Goal: Task Accomplishment & Management: Use online tool/utility

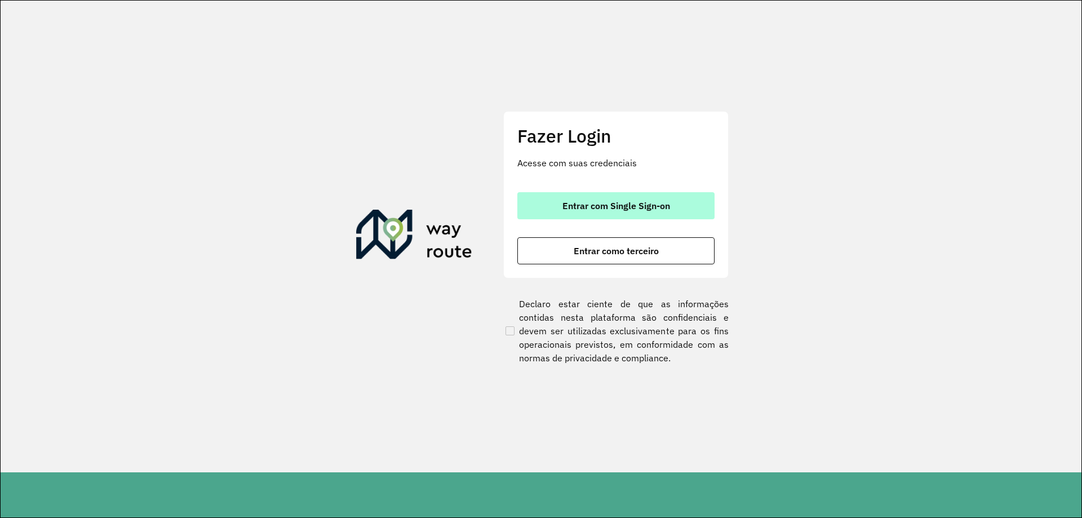
click at [663, 193] on button "Entrar com Single Sign-on" at bounding box center [615, 205] width 197 height 27
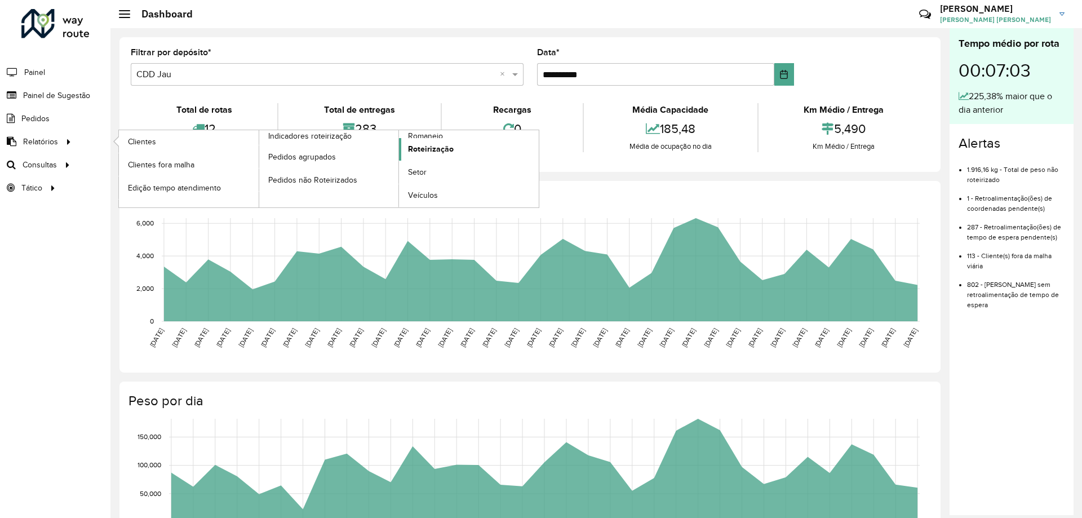
click at [435, 146] on span "Roteirização" at bounding box center [431, 149] width 46 height 12
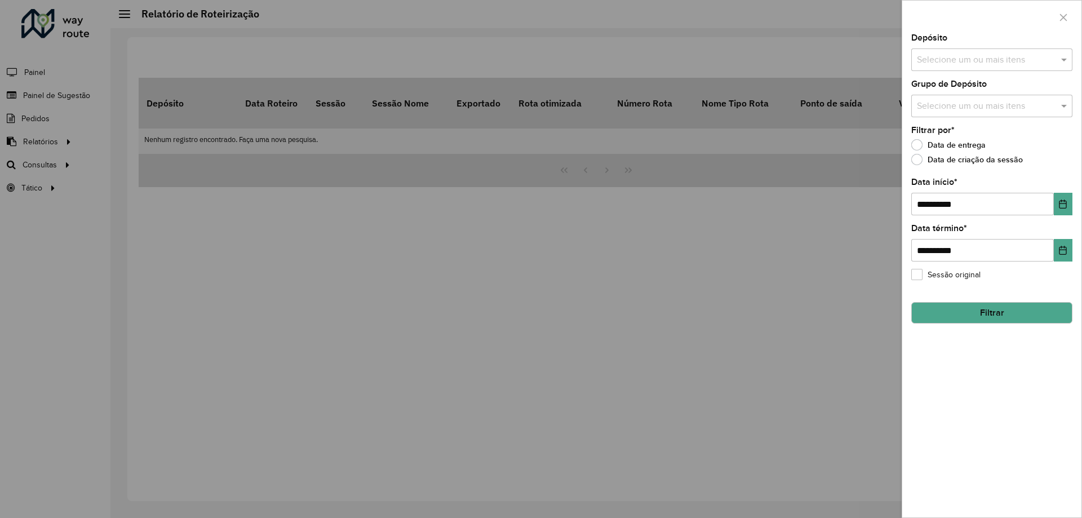
click at [976, 55] on input "text" at bounding box center [986, 61] width 144 height 14
click at [950, 130] on div "CDD Jau" at bounding box center [992, 135] width 160 height 19
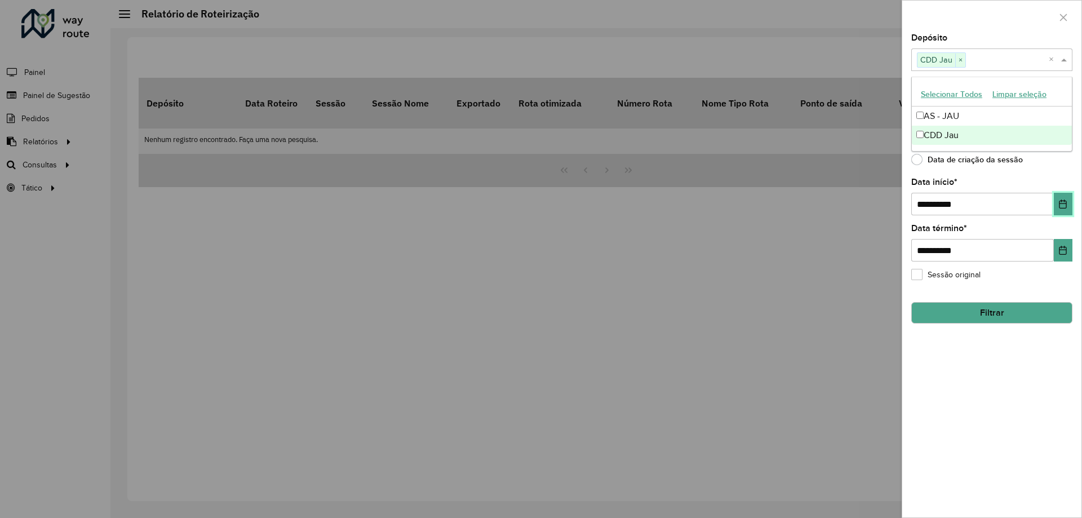
click at [1055, 207] on button "Choose Date" at bounding box center [1063, 204] width 19 height 23
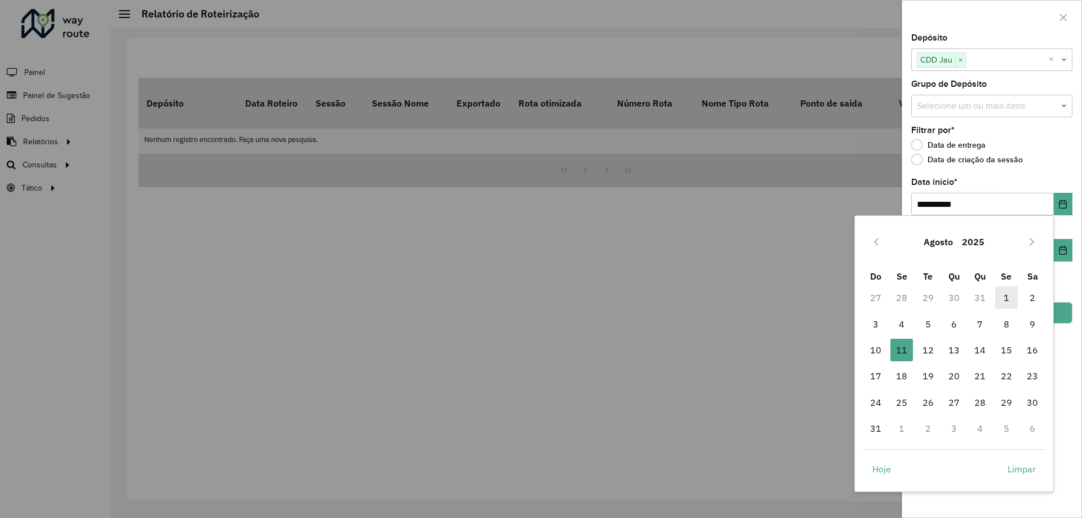
click at [1010, 299] on span "1" at bounding box center [1006, 297] width 23 height 23
type input "**********"
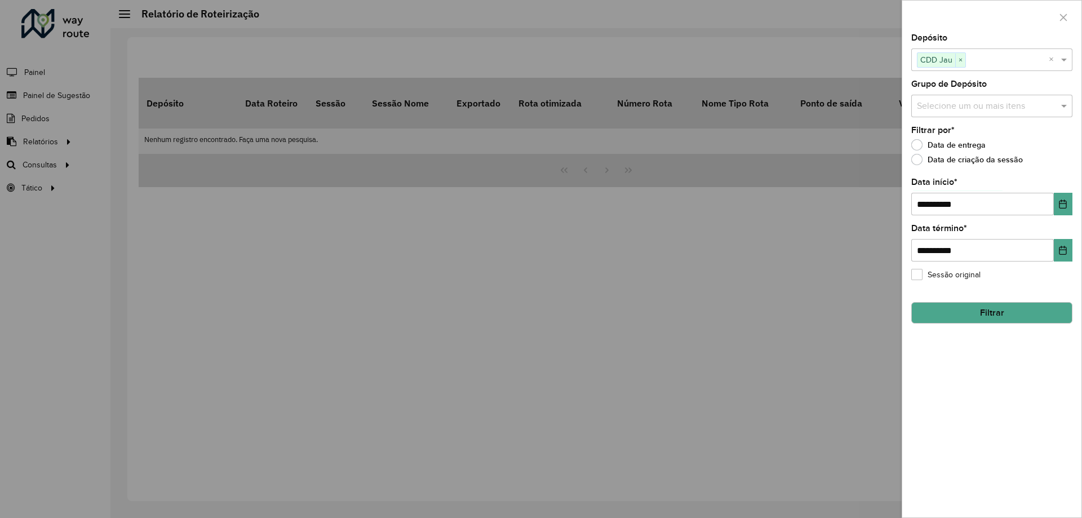
click at [986, 311] on button "Filtrar" at bounding box center [991, 312] width 161 height 21
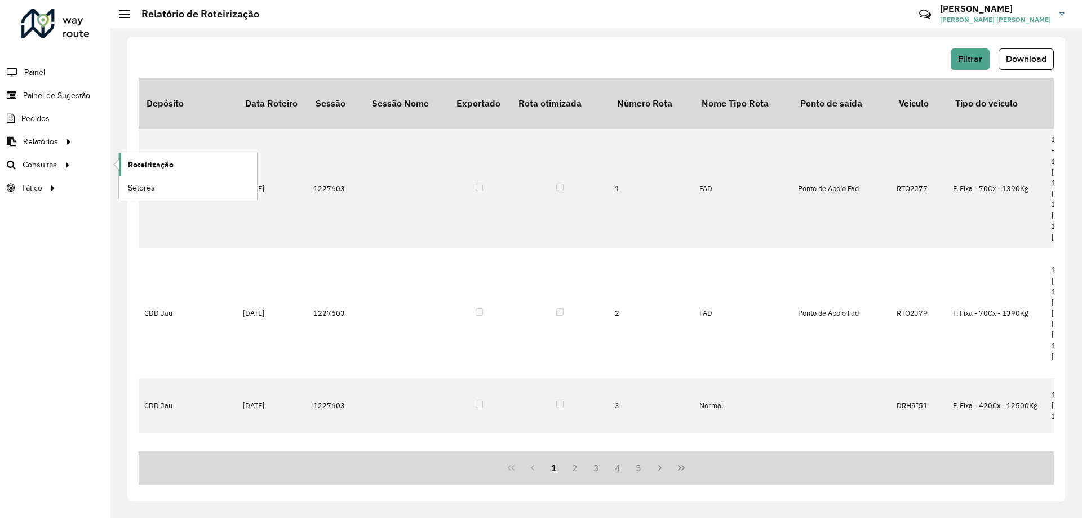
click at [145, 163] on span "Roteirização" at bounding box center [151, 165] width 46 height 12
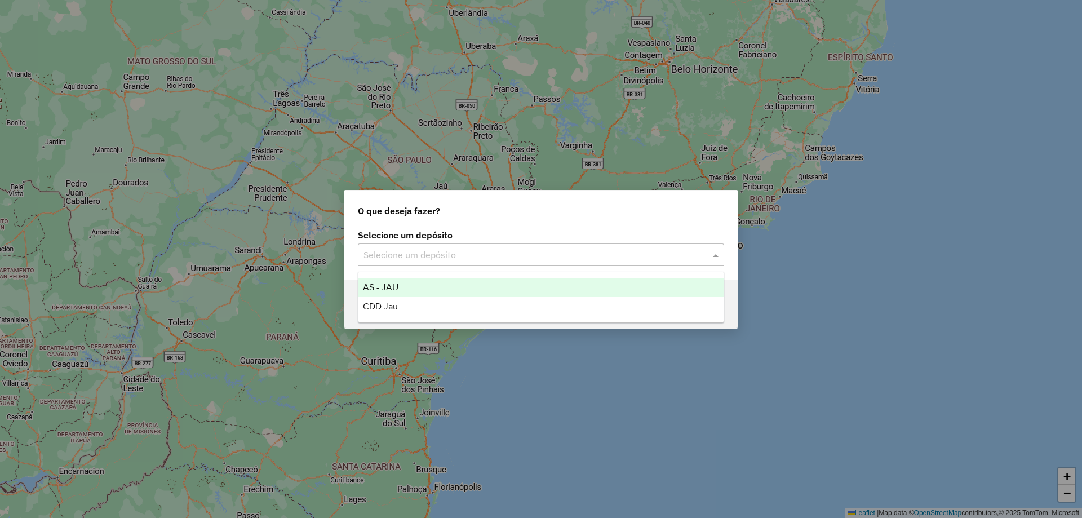
click at [419, 245] on div "Selecione um depósito" at bounding box center [541, 255] width 366 height 23
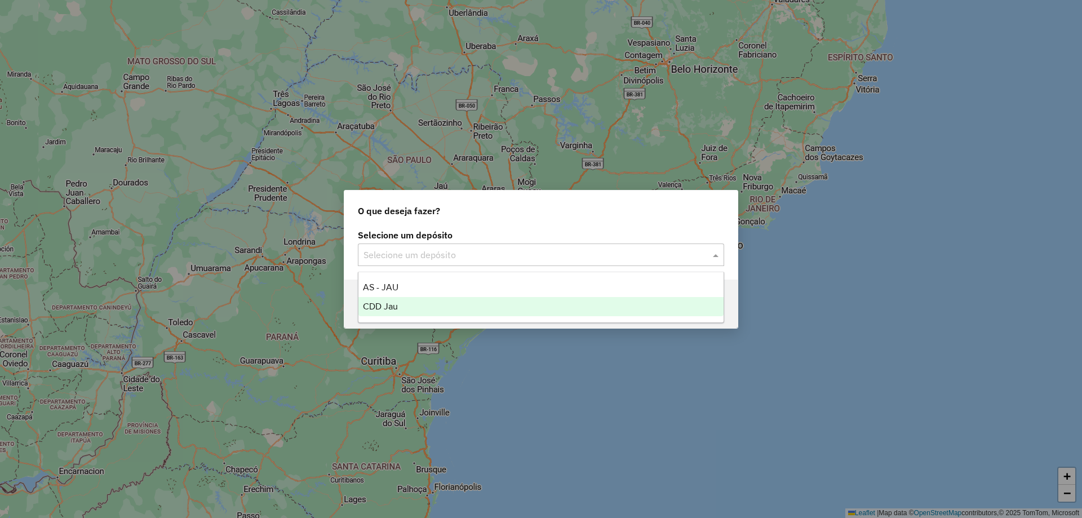
click at [415, 297] on div "CDD Jau" at bounding box center [540, 306] width 365 height 19
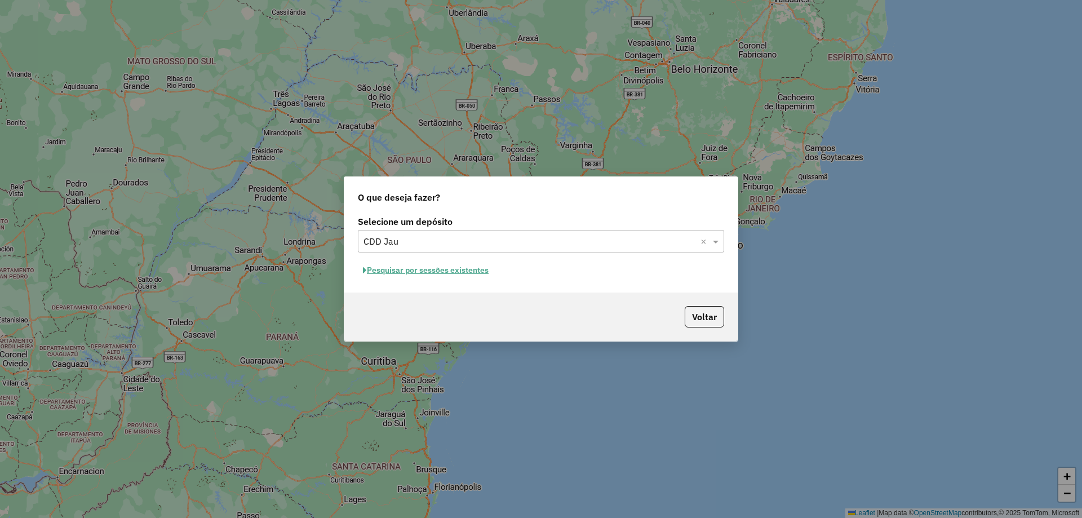
click at [485, 270] on button "Pesquisar por sessões existentes" at bounding box center [426, 270] width 136 height 17
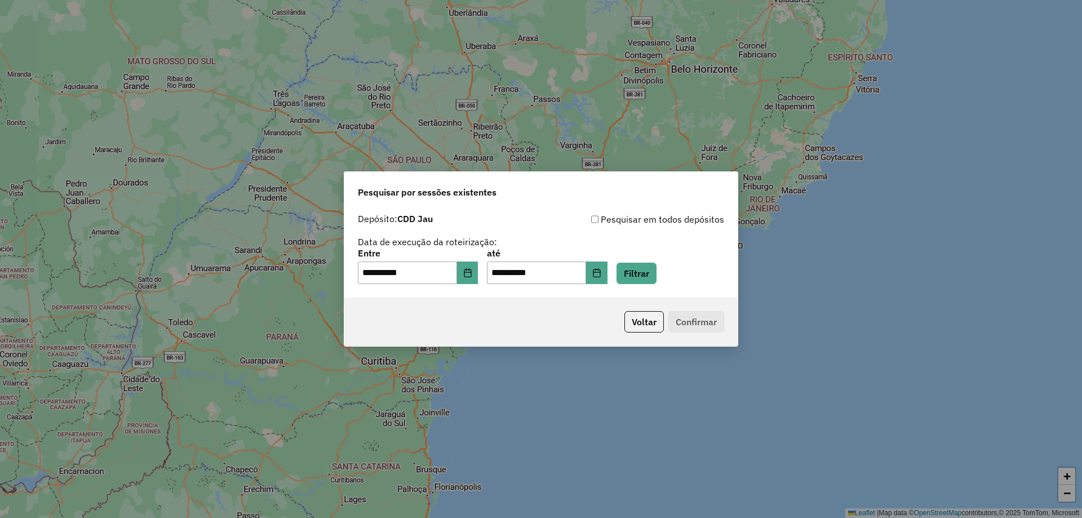
click at [638, 285] on div "**********" at bounding box center [540, 253] width 393 height 90
click at [646, 275] on button "Filtrar" at bounding box center [637, 273] width 40 height 21
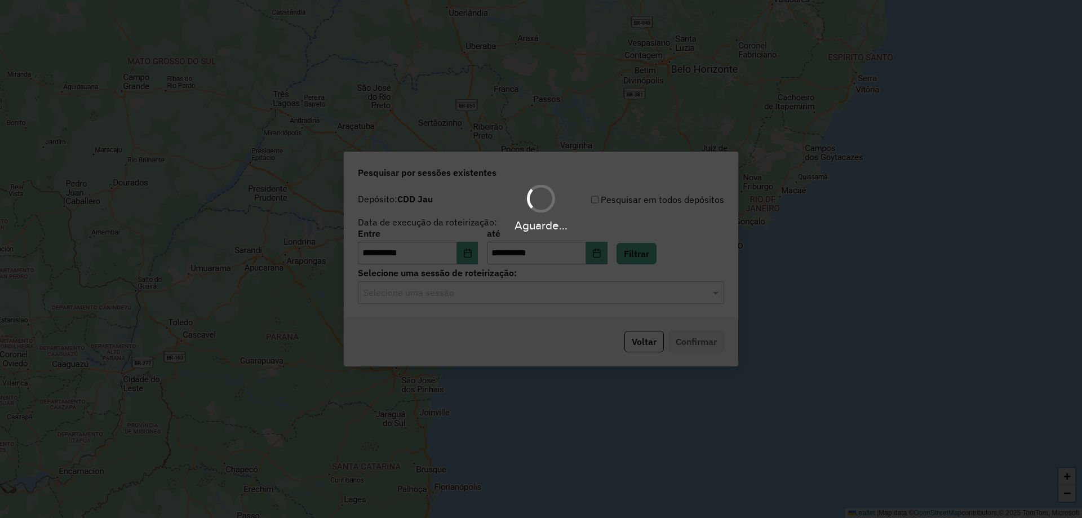
click at [455, 293] on hb-app "**********" at bounding box center [541, 259] width 1082 height 518
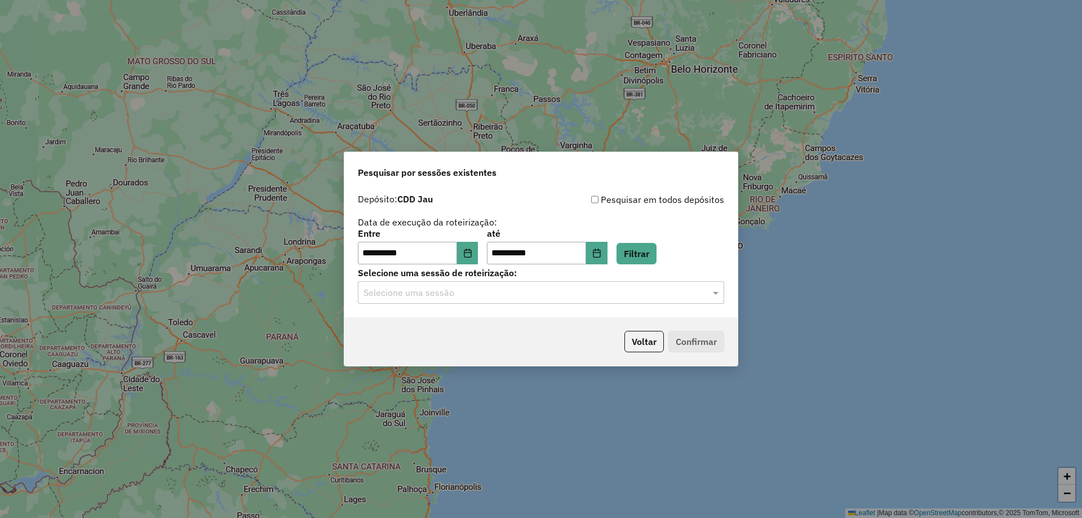
click at [459, 291] on input "text" at bounding box center [530, 293] width 333 height 14
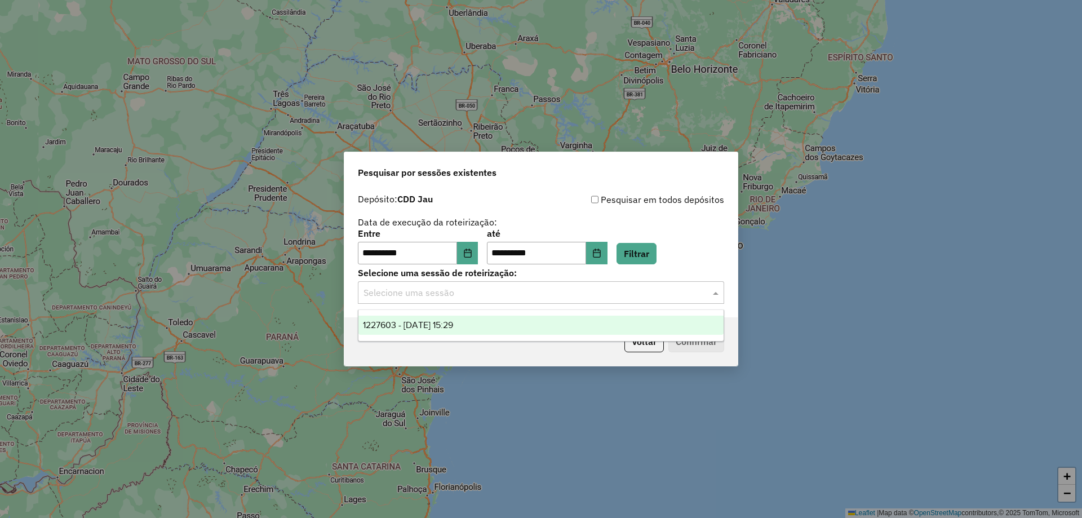
click at [457, 319] on div "1227603 - 11/08/2025 15:29" at bounding box center [540, 325] width 365 height 19
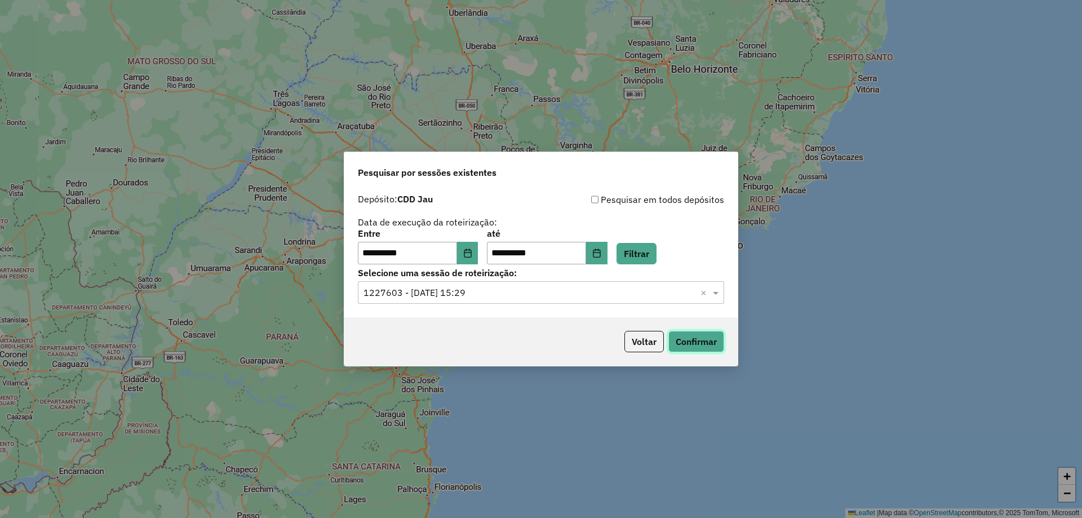
click at [677, 346] on button "Confirmar" at bounding box center [697, 341] width 56 height 21
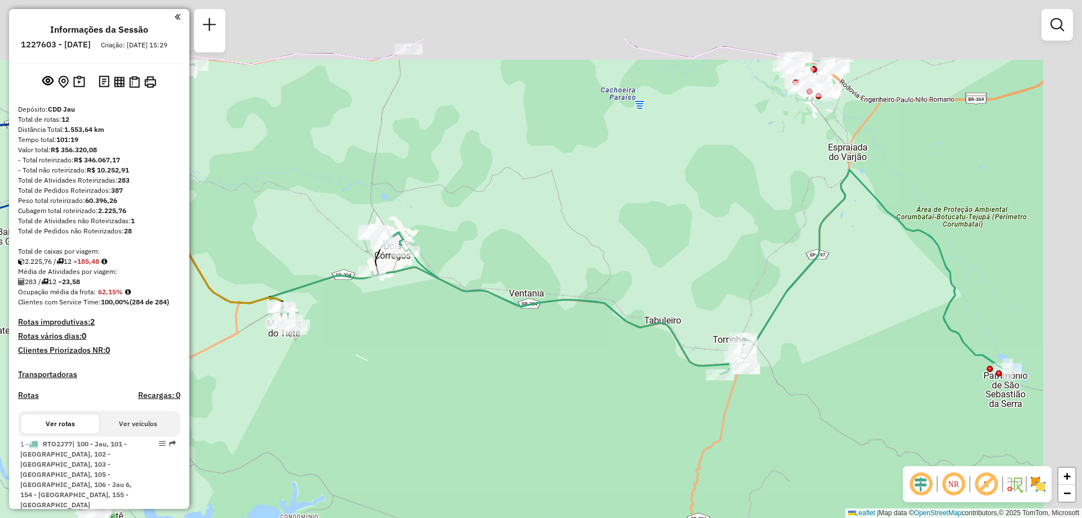
drag, startPoint x: 616, startPoint y: 223, endPoint x: 485, endPoint y: 318, distance: 161.3
click at [485, 318] on div "Janela de atendimento Grade de atendimento Capacidade Transportadoras Veículos …" at bounding box center [541, 259] width 1082 height 518
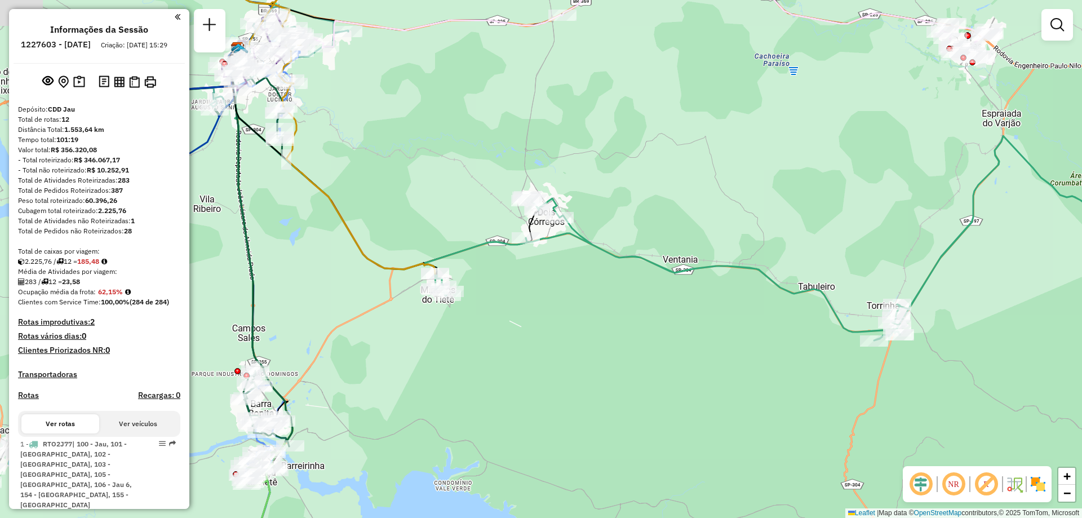
drag, startPoint x: 548, startPoint y: 308, endPoint x: 710, endPoint y: 270, distance: 166.3
click at [710, 270] on icon at bounding box center [792, 238] width 737 height 205
select select "**********"
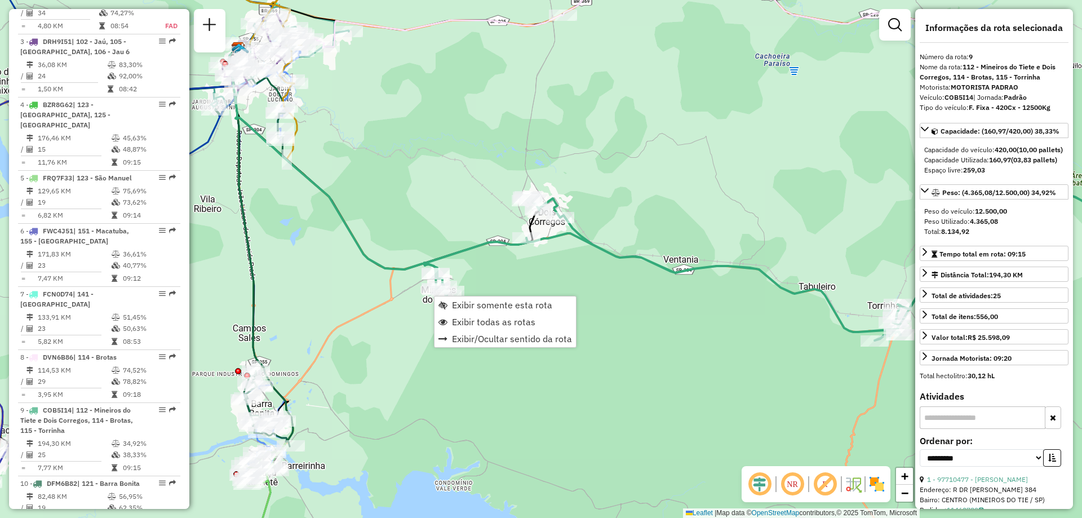
scroll to position [933, 0]
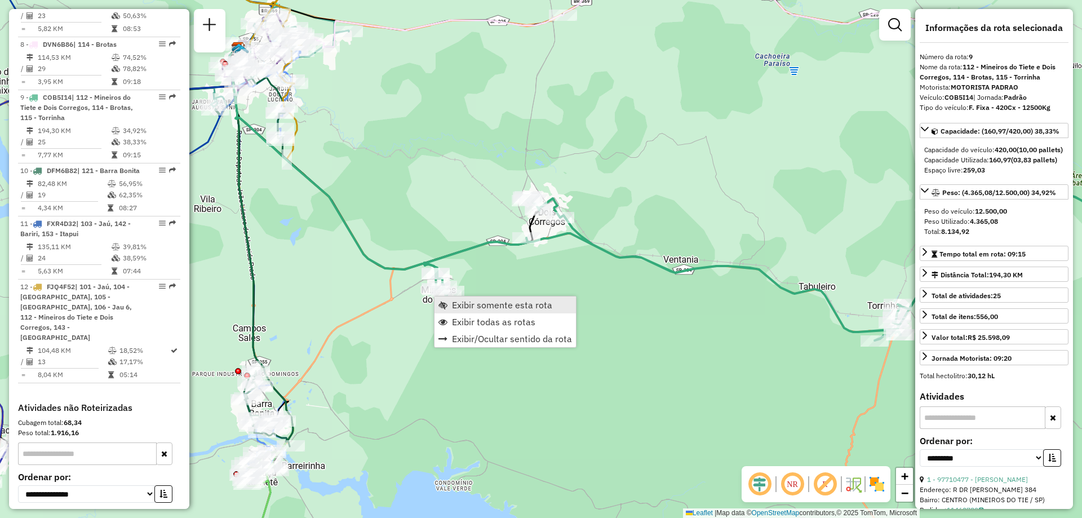
click at [454, 307] on span "Exibir somente esta rota" at bounding box center [502, 304] width 100 height 9
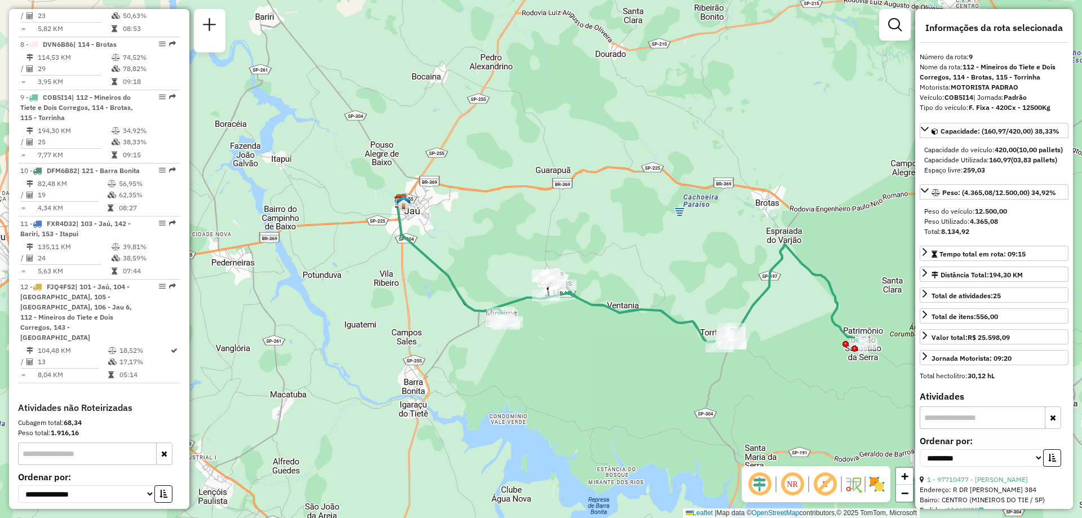
drag, startPoint x: 798, startPoint y: 317, endPoint x: 753, endPoint y: 298, distance: 48.5
click at [753, 298] on icon at bounding box center [679, 295] width 369 height 103
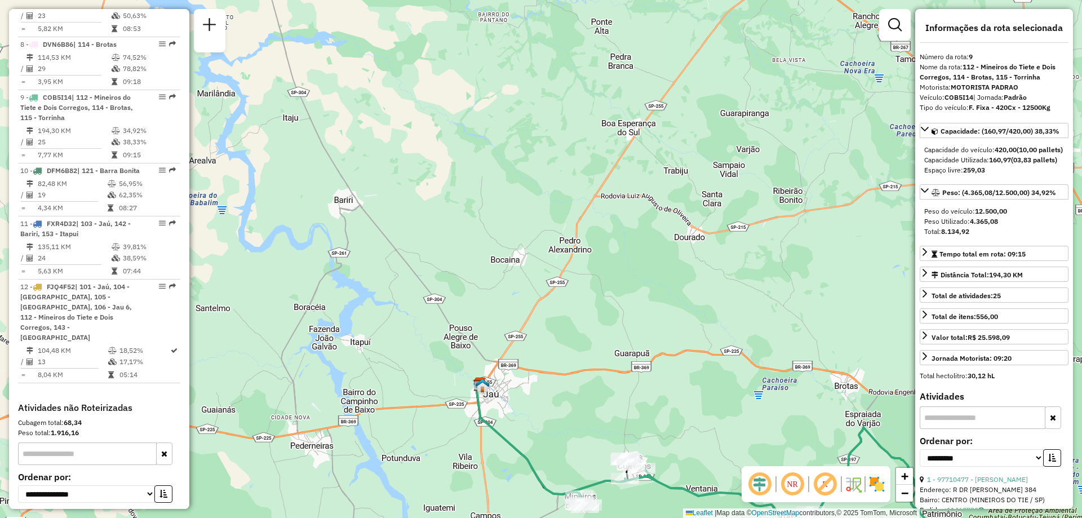
click at [440, 332] on div "Janela de atendimento Grade de atendimento Capacidade Transportadoras Veículos …" at bounding box center [541, 259] width 1082 height 518
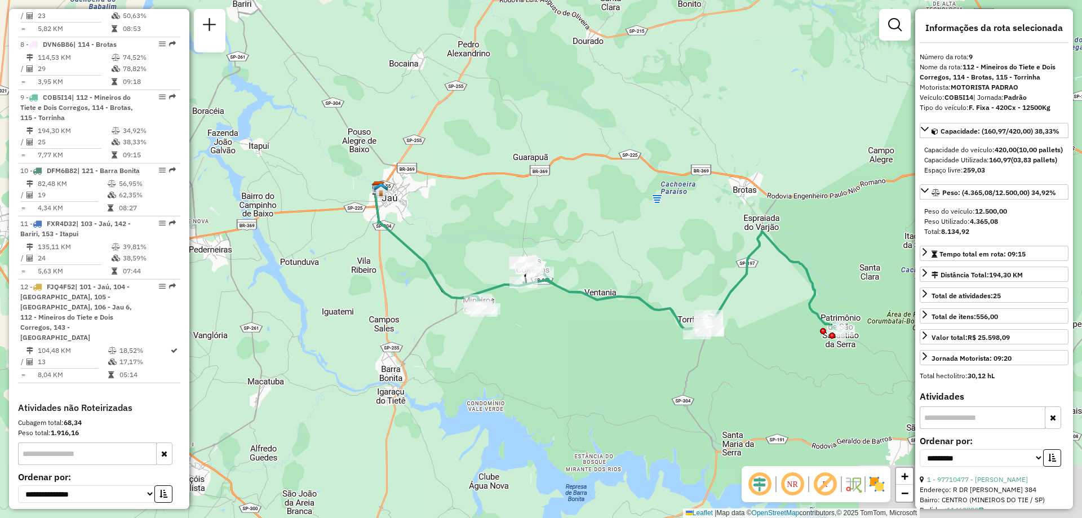
drag, startPoint x: 449, startPoint y: 331, endPoint x: 348, endPoint y: 134, distance: 221.1
click at [348, 134] on div "Janela de atendimento Grade de atendimento Capacidade Transportadoras Veículos …" at bounding box center [541, 259] width 1082 height 518
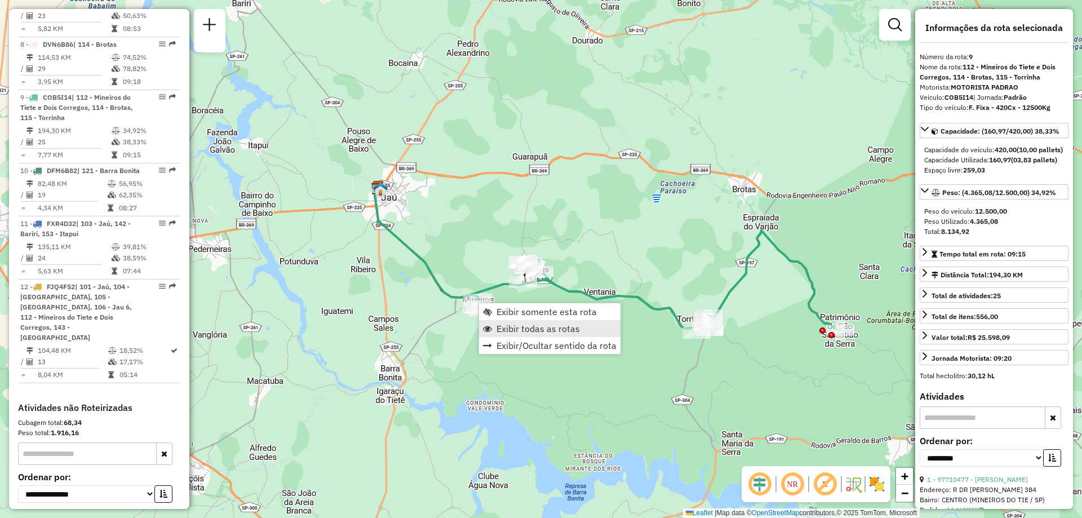
click at [510, 328] on span "Exibir todas as rotas" at bounding box center [538, 328] width 83 height 9
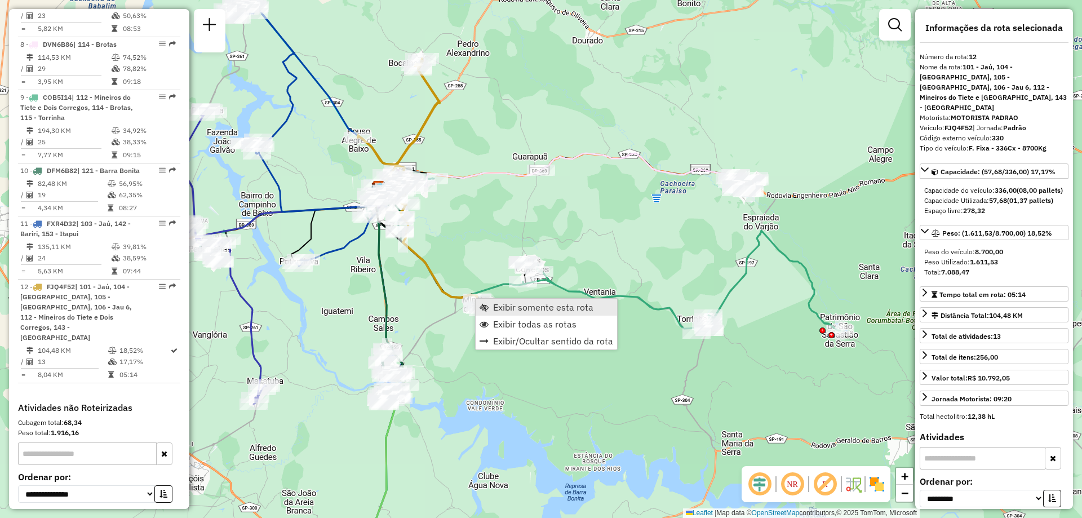
click at [493, 305] on link "Exibir somente esta rota" at bounding box center [546, 307] width 141 height 17
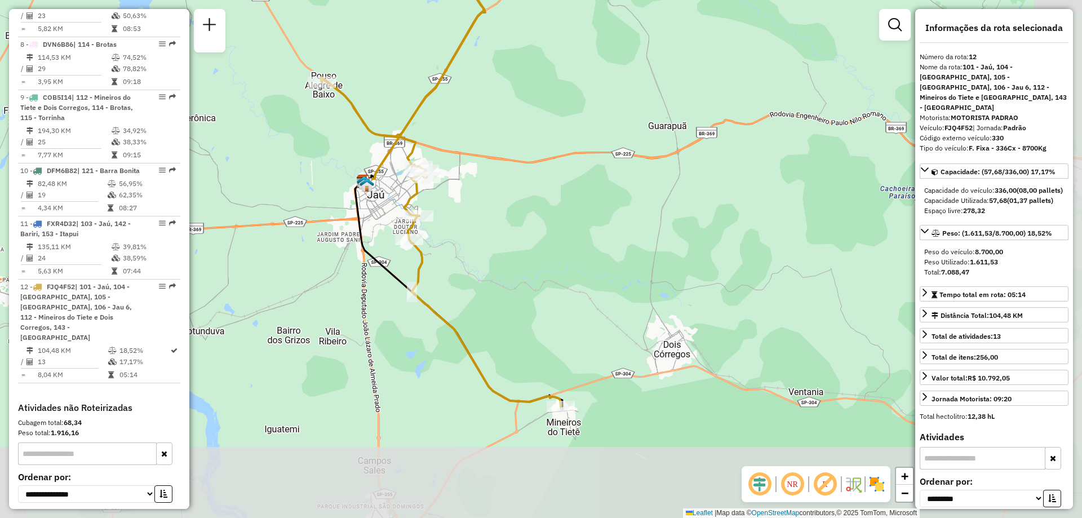
drag, startPoint x: 615, startPoint y: 342, endPoint x: 498, endPoint y: 228, distance: 163.0
click at [498, 228] on div "Janela de atendimento Grade de atendimento Capacidade Transportadoras Veículos …" at bounding box center [541, 259] width 1082 height 518
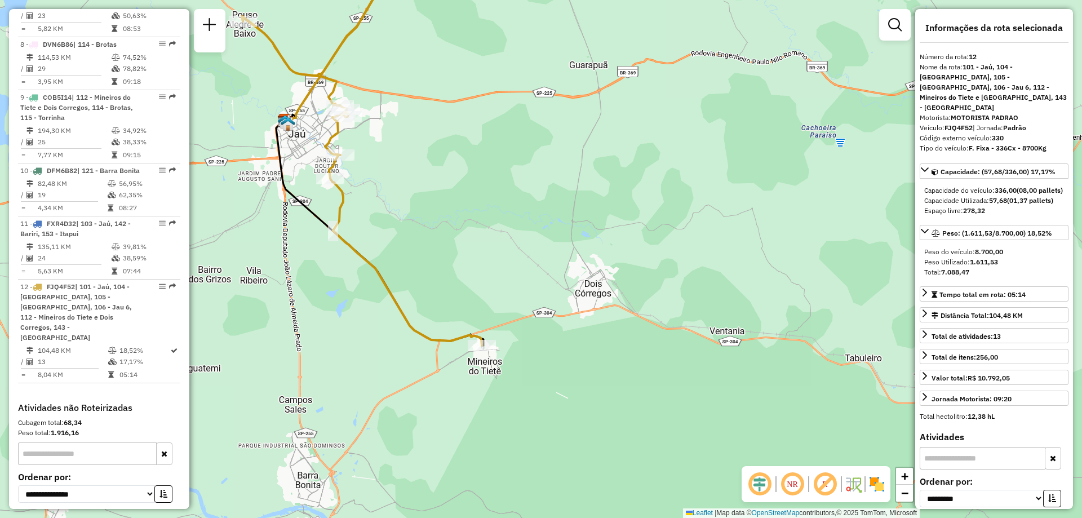
drag, startPoint x: 626, startPoint y: 409, endPoint x: 564, endPoint y: 368, distance: 73.9
click at [564, 368] on div "Janela de atendimento Grade de atendimento Capacidade Transportadoras Veículos …" at bounding box center [541, 259] width 1082 height 518
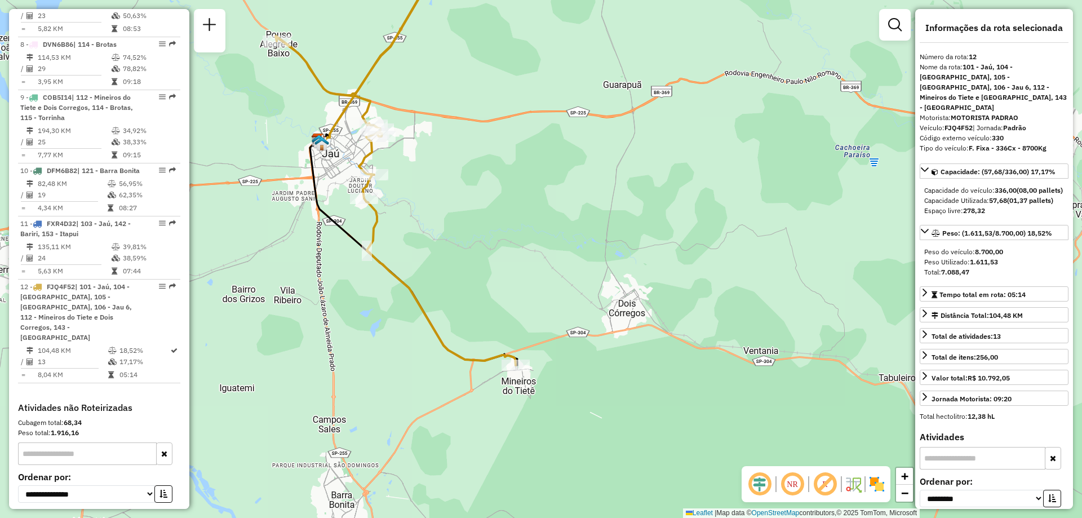
drag, startPoint x: 409, startPoint y: 207, endPoint x: 461, endPoint y: 238, distance: 59.6
click at [461, 238] on div "Janela de atendimento Grade de atendimento Capacidade Transportadoras Veículos …" at bounding box center [541, 259] width 1082 height 518
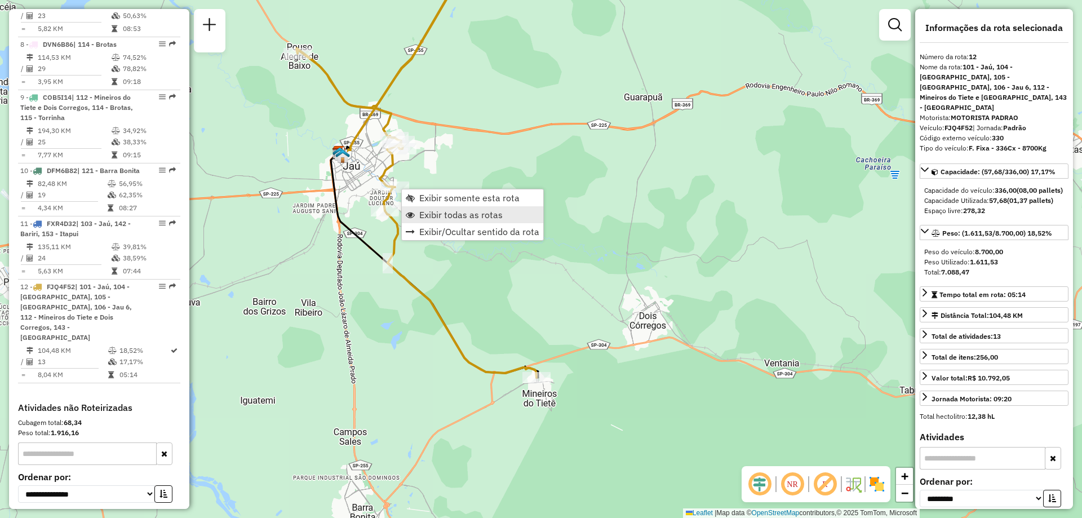
click at [446, 216] on span "Exibir todas as rotas" at bounding box center [460, 214] width 83 height 9
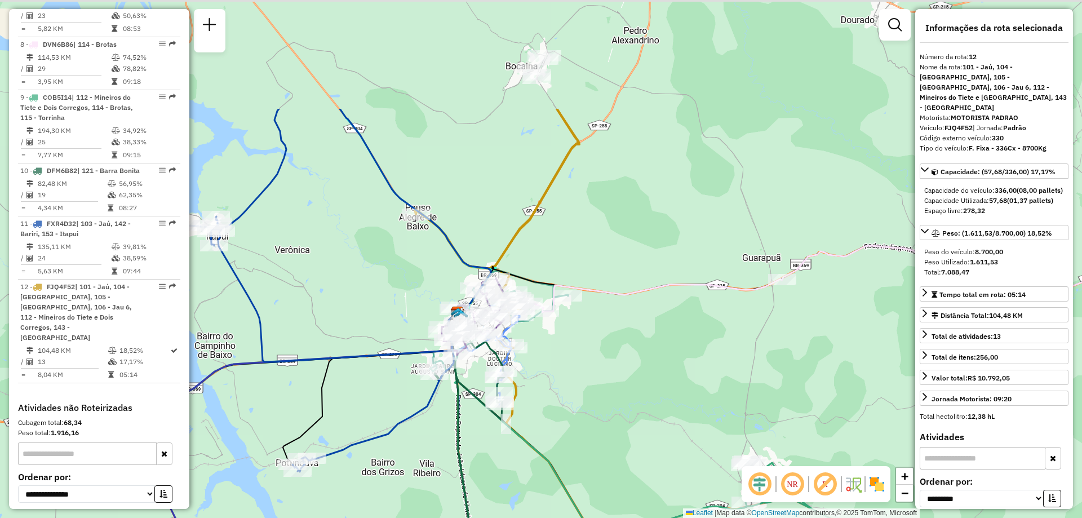
drag, startPoint x: 319, startPoint y: 68, endPoint x: 438, endPoint y: 229, distance: 200.3
click at [438, 229] on icon at bounding box center [338, 290] width 305 height 363
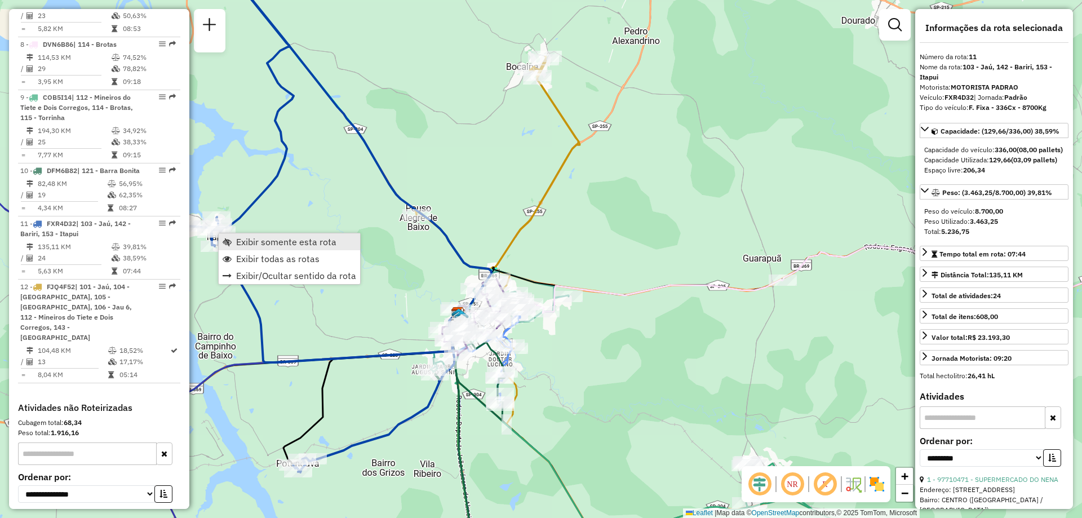
click at [255, 245] on span "Exibir somente esta rota" at bounding box center [286, 241] width 100 height 9
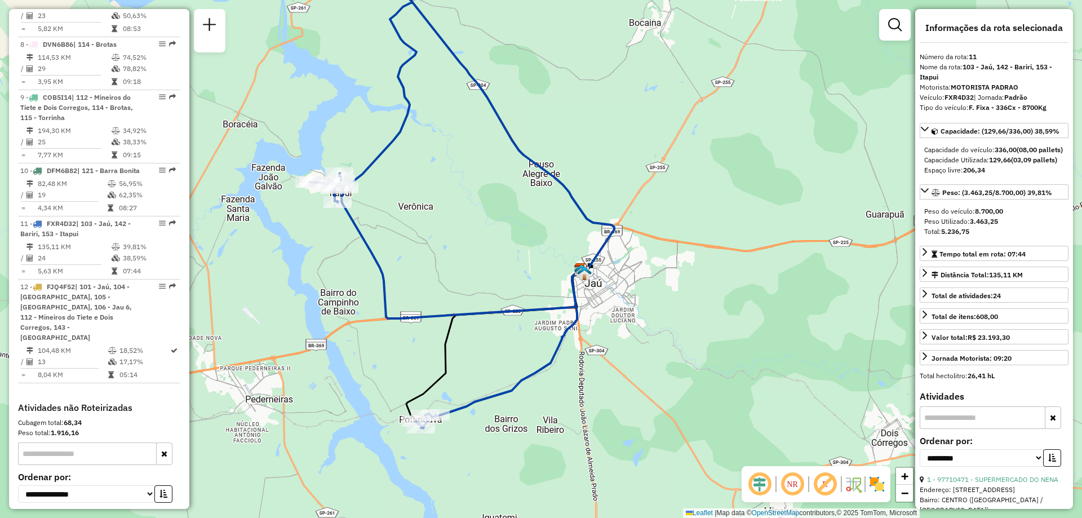
drag, startPoint x: 490, startPoint y: 337, endPoint x: 396, endPoint y: 245, distance: 132.3
click at [396, 245] on div "Janela de atendimento Grade de atendimento Capacidade Transportadoras Veículos …" at bounding box center [541, 259] width 1082 height 518
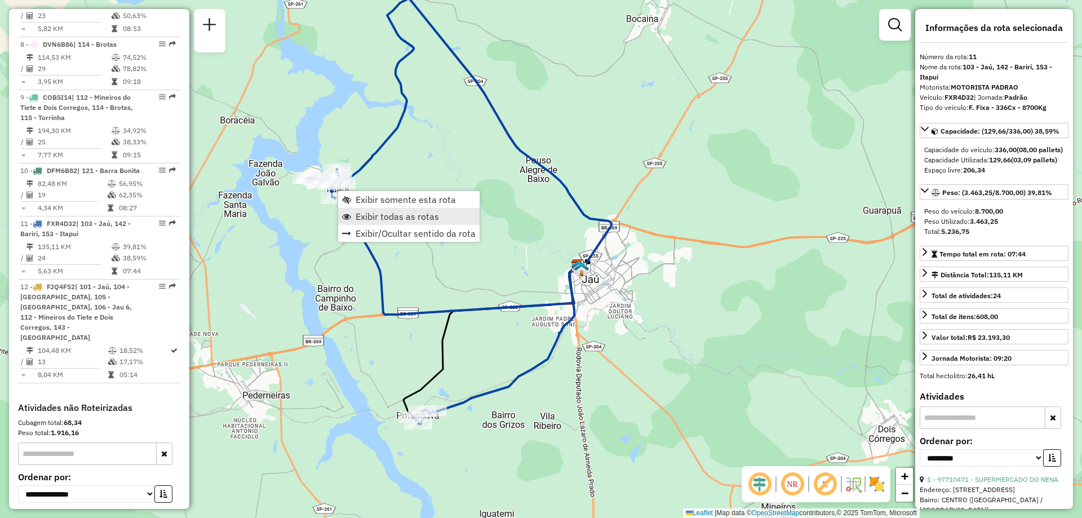
click at [363, 218] on span "Exibir todas as rotas" at bounding box center [397, 216] width 83 height 9
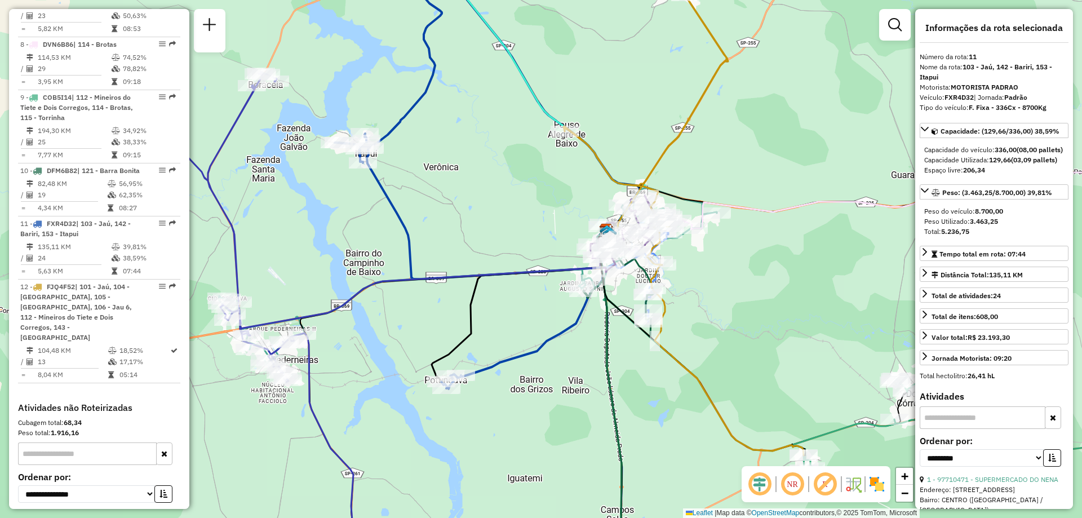
drag, startPoint x: 556, startPoint y: 361, endPoint x: 585, endPoint y: 325, distance: 45.3
click at [585, 325] on div "Janela de atendimento Grade de atendimento Capacidade Transportadoras Veículos …" at bounding box center [541, 259] width 1082 height 518
click at [391, 170] on link "Exibir somente esta rota" at bounding box center [446, 162] width 141 height 17
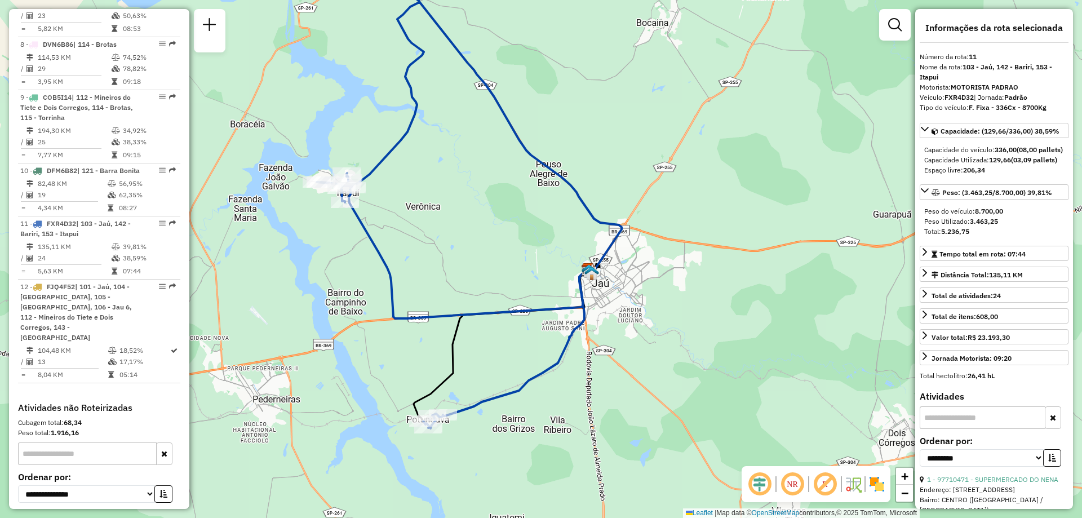
drag, startPoint x: 459, startPoint y: 292, endPoint x: 375, endPoint y: 203, distance: 122.4
click at [375, 203] on div "Janela de atendimento Grade de atendimento Capacidade Transportadoras Veículos …" at bounding box center [541, 259] width 1082 height 518
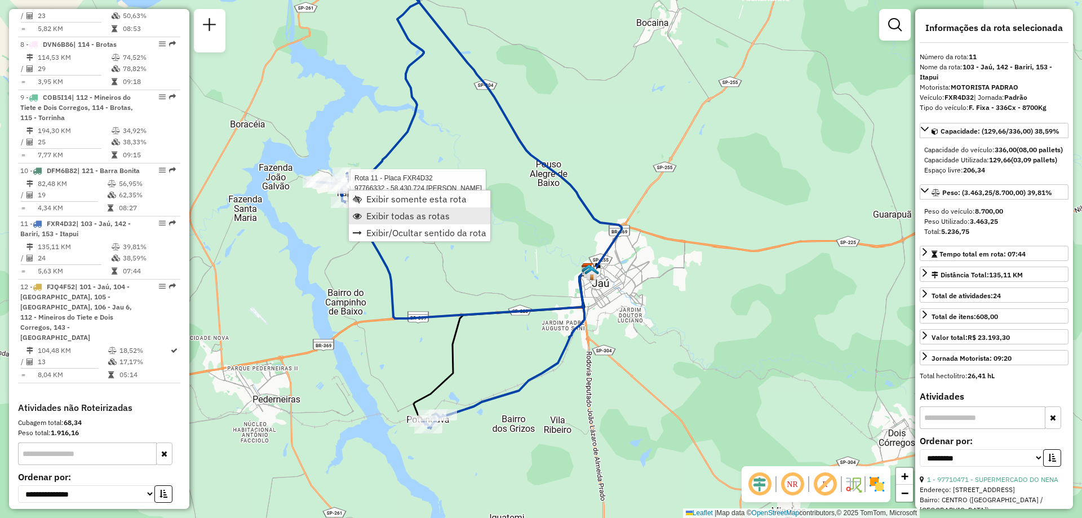
click at [385, 211] on span "Exibir todas as rotas" at bounding box center [407, 215] width 83 height 9
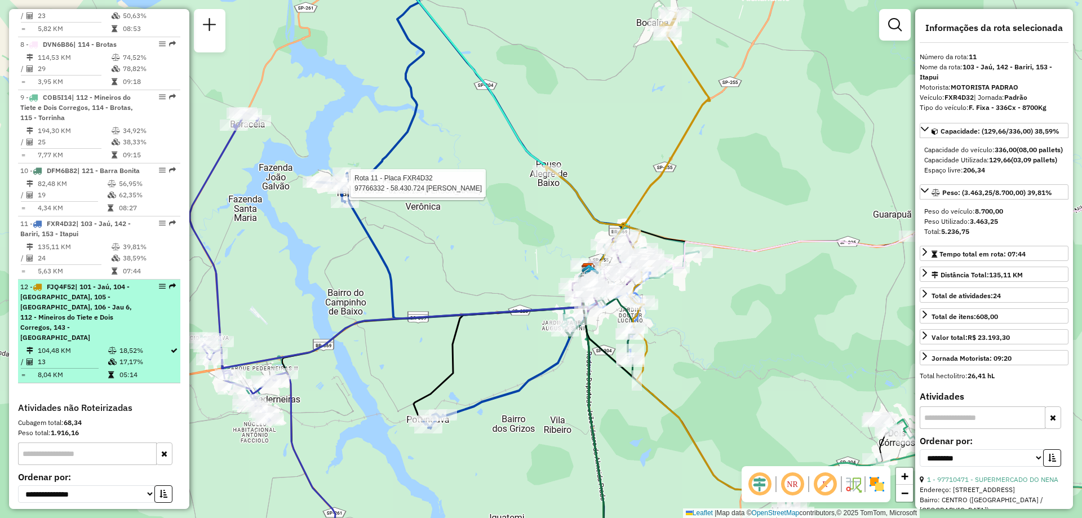
click at [140, 345] on td "18,52%" at bounding box center [144, 350] width 51 height 11
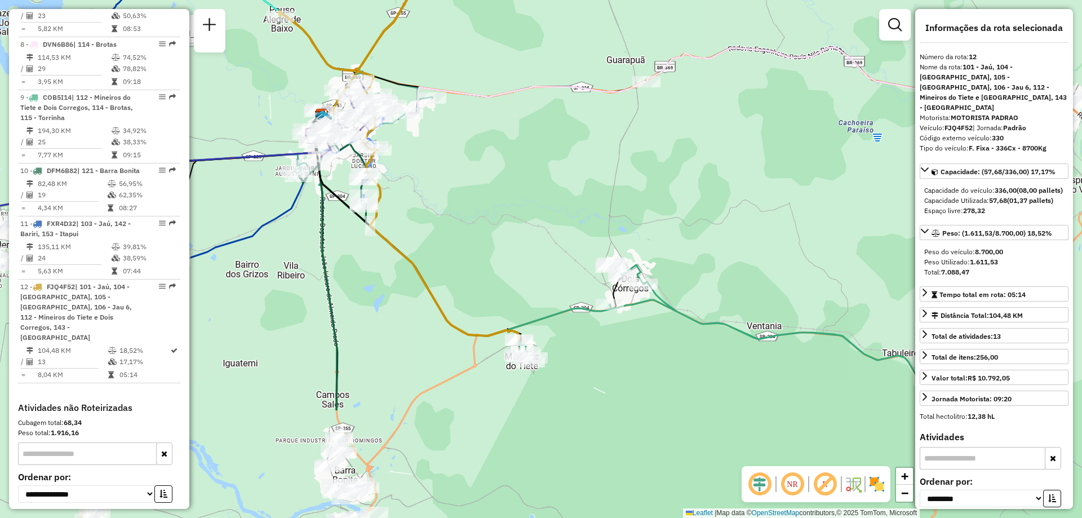
drag, startPoint x: 680, startPoint y: 331, endPoint x: 499, endPoint y: 131, distance: 269.8
click at [503, 138] on div "Rota 11 - Placa FXR4D32 97766755 - 61.029.136 [PERSON_NAME] 11 - Placa FXR4D32 …" at bounding box center [541, 259] width 1082 height 518
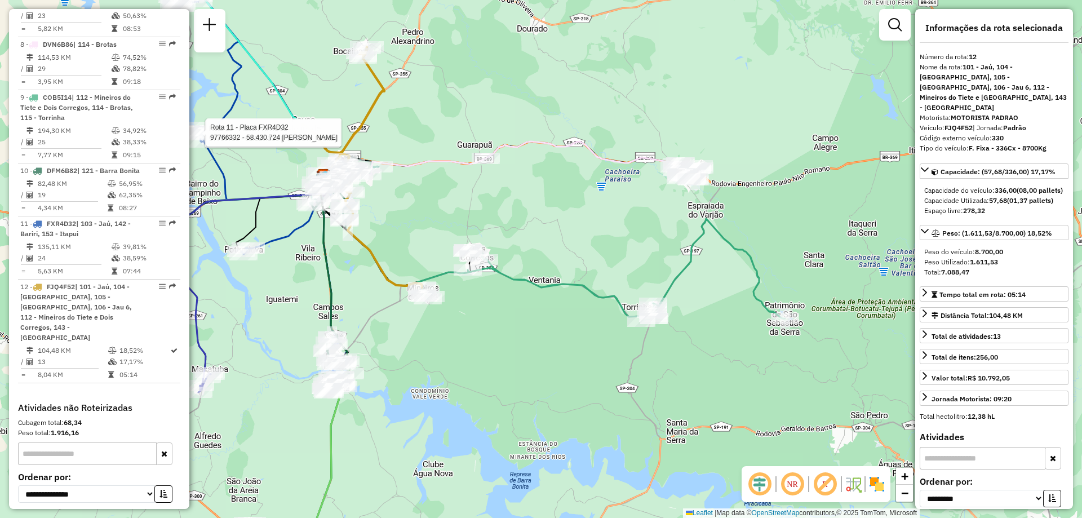
drag, startPoint x: 712, startPoint y: 267, endPoint x: 585, endPoint y: 256, distance: 127.3
click at [585, 256] on div "Rota 11 - Placa FXR4D32 97766755 - 61.029.136 [PERSON_NAME] 11 - Placa FXR4D32 …" at bounding box center [541, 259] width 1082 height 518
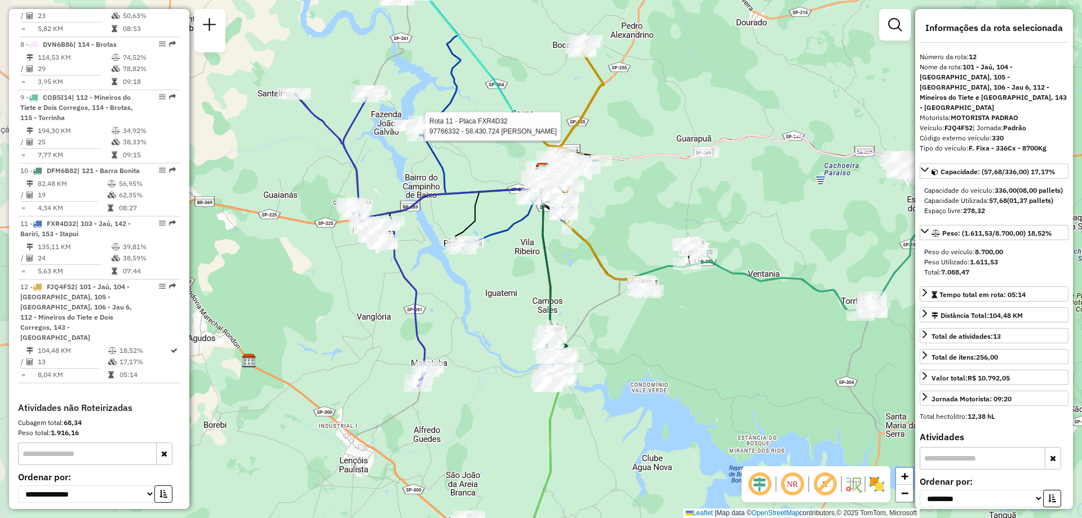
drag, startPoint x: 406, startPoint y: 134, endPoint x: 618, endPoint y: 127, distance: 212.0
click at [618, 127] on div "Rota 11 - Placa FXR4D32 97766755 - 61.029.136 [PERSON_NAME] 11 - Placa FXR4D32 …" at bounding box center [541, 259] width 1082 height 518
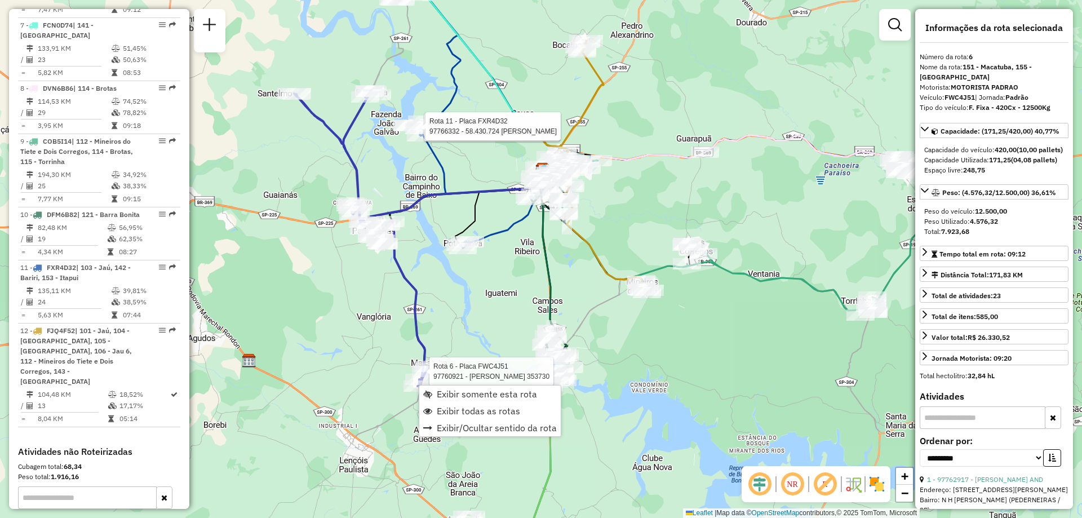
scroll to position [784, 0]
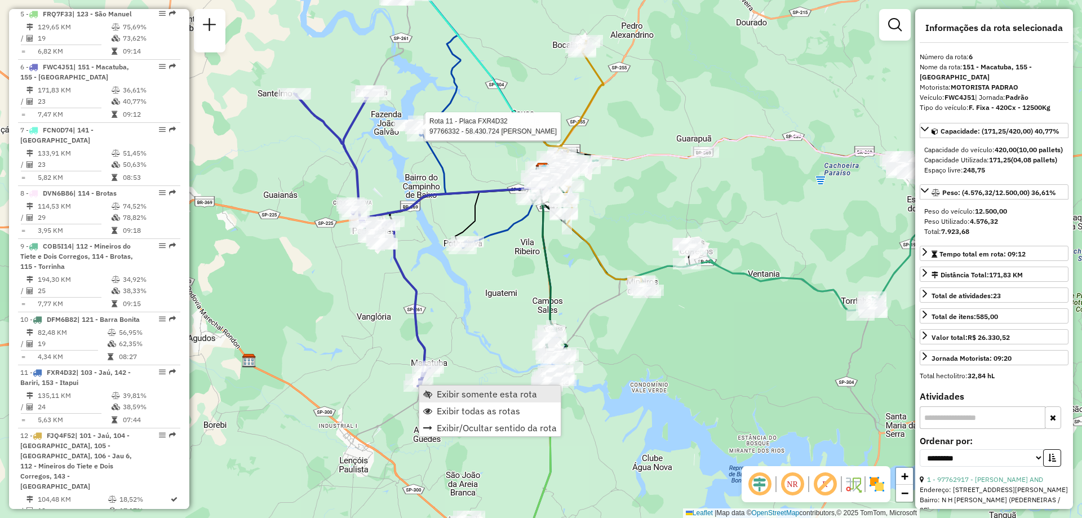
click at [461, 399] on span "Exibir somente esta rota" at bounding box center [487, 393] width 100 height 9
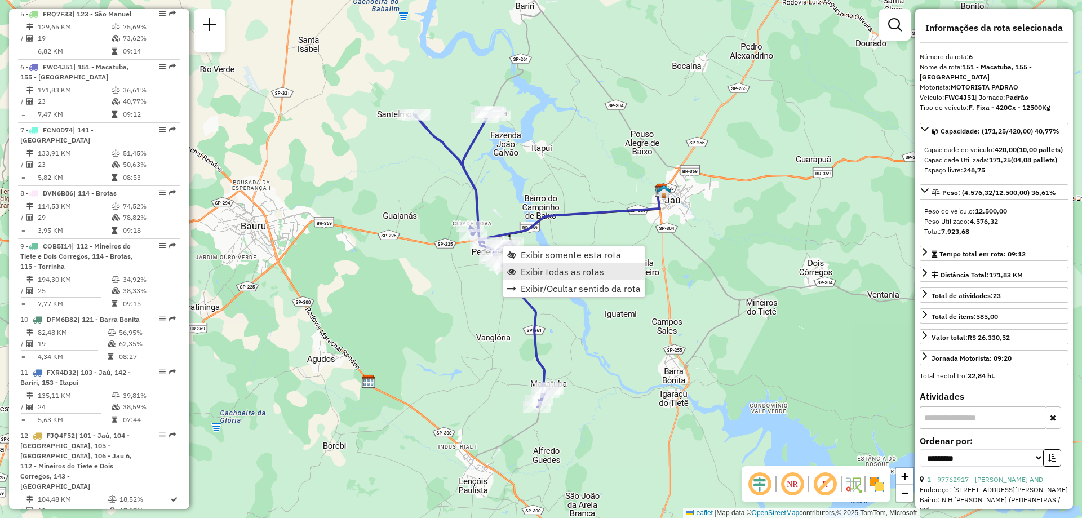
click at [530, 276] on span "Exibir todas as rotas" at bounding box center [562, 271] width 83 height 9
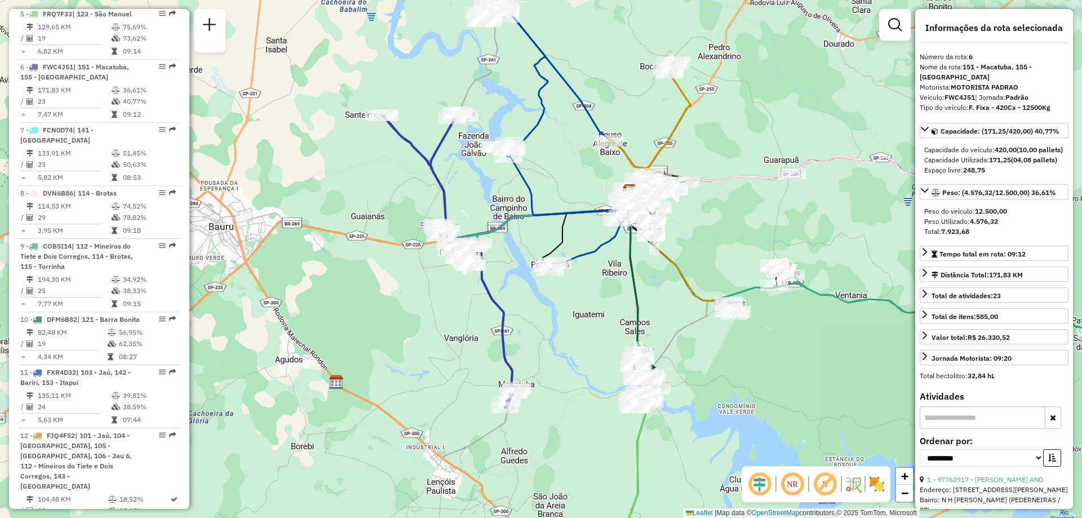
drag, startPoint x: 537, startPoint y: 278, endPoint x: 507, endPoint y: 276, distance: 29.9
click at [507, 276] on div "Janela de atendimento Grade de atendimento Capacidade Transportadoras Veículos …" at bounding box center [541, 259] width 1082 height 518
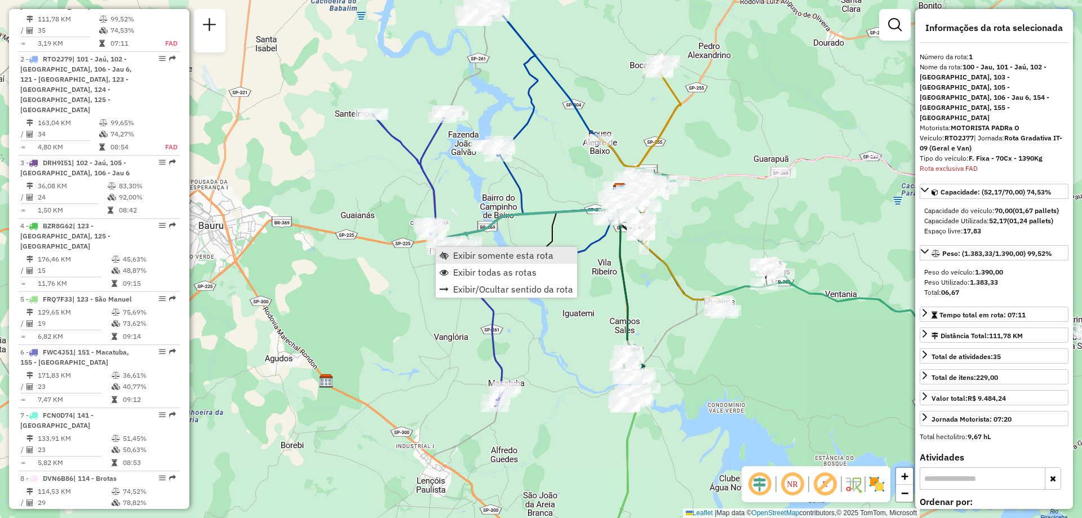
scroll to position [437, 0]
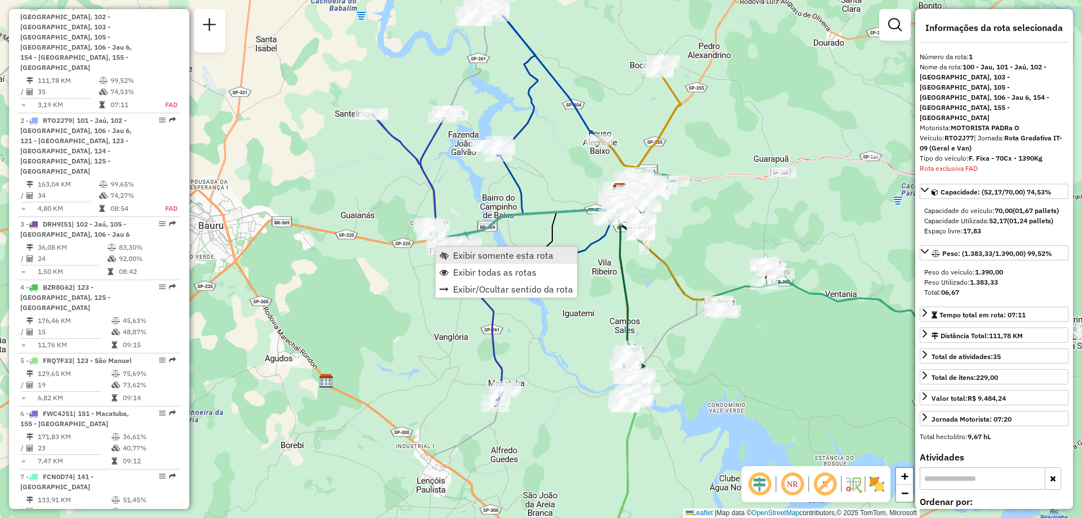
click at [479, 258] on span "Exibir somente esta rota" at bounding box center [503, 255] width 100 height 9
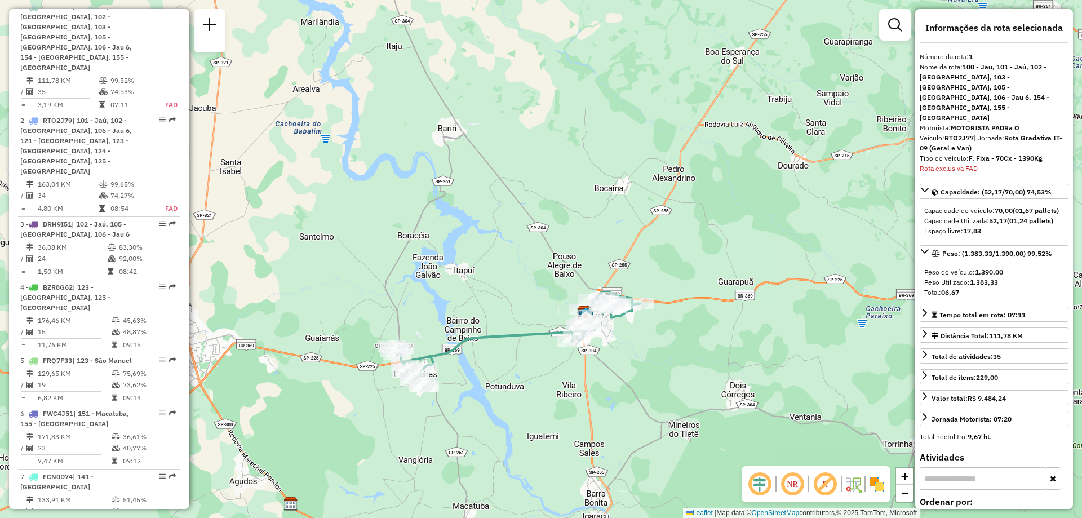
drag, startPoint x: 529, startPoint y: 384, endPoint x: 440, endPoint y: 325, distance: 106.9
click at [440, 325] on div "Janela de atendimento Grade de atendimento Capacidade Transportadoras Veículos …" at bounding box center [541, 259] width 1082 height 518
